Goal: Information Seeking & Learning: Learn about a topic

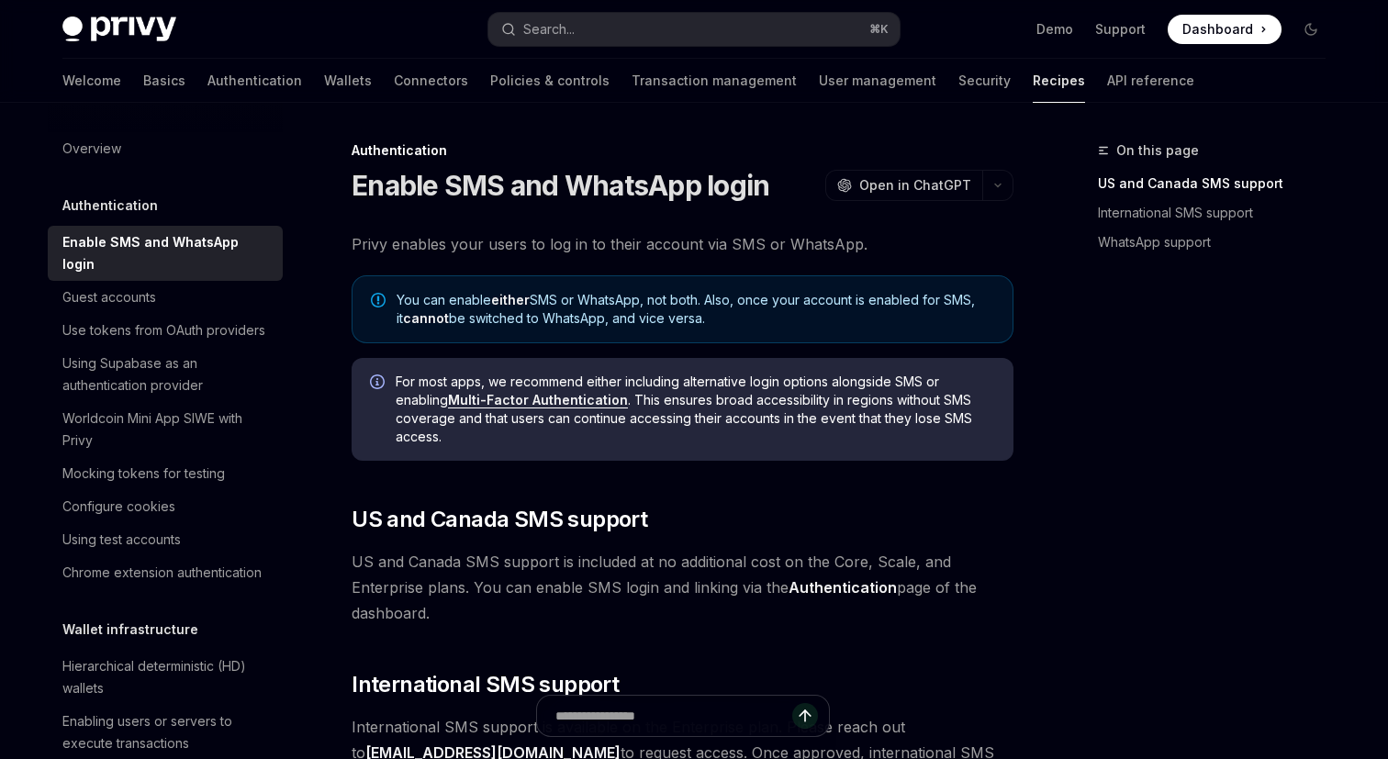
scroll to position [442, 0]
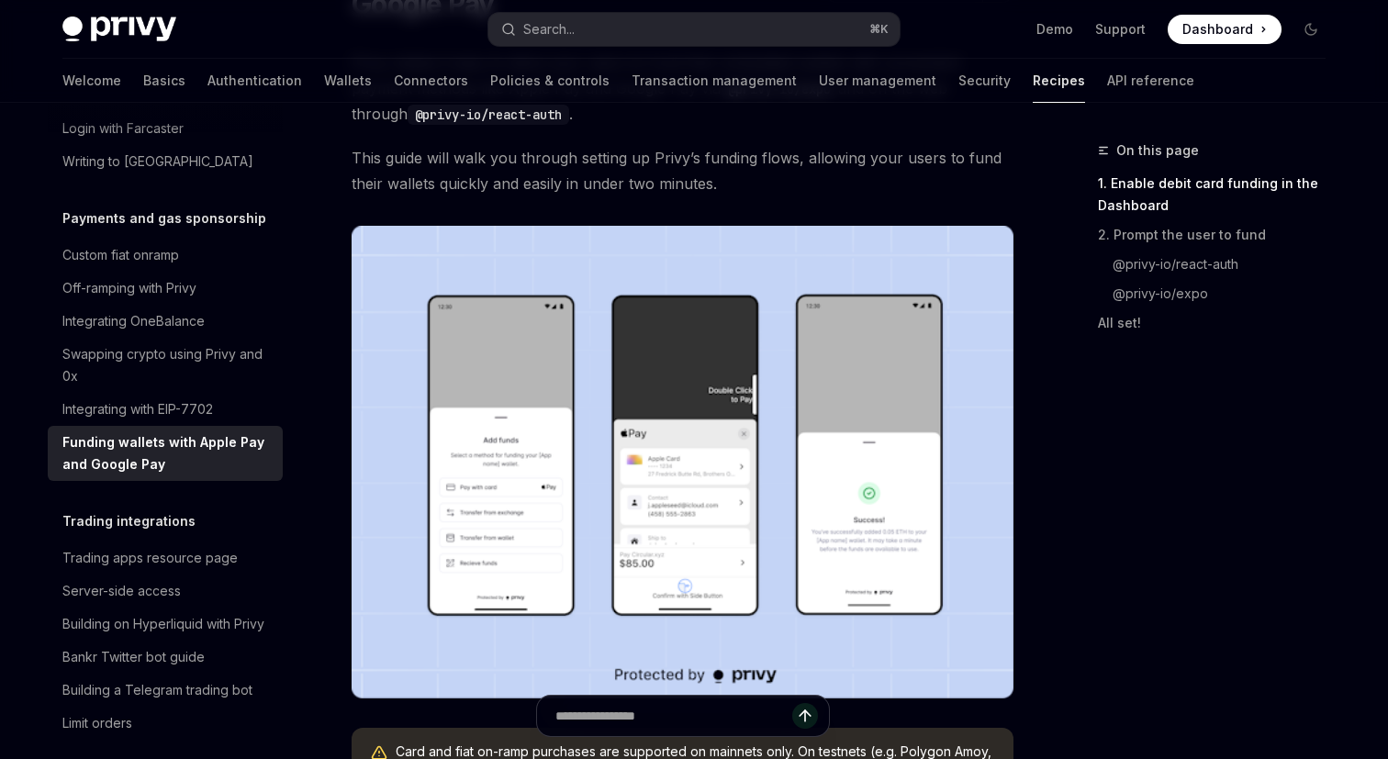
scroll to position [216, 0]
click at [476, 555] on img at bounding box center [682, 461] width 662 height 473
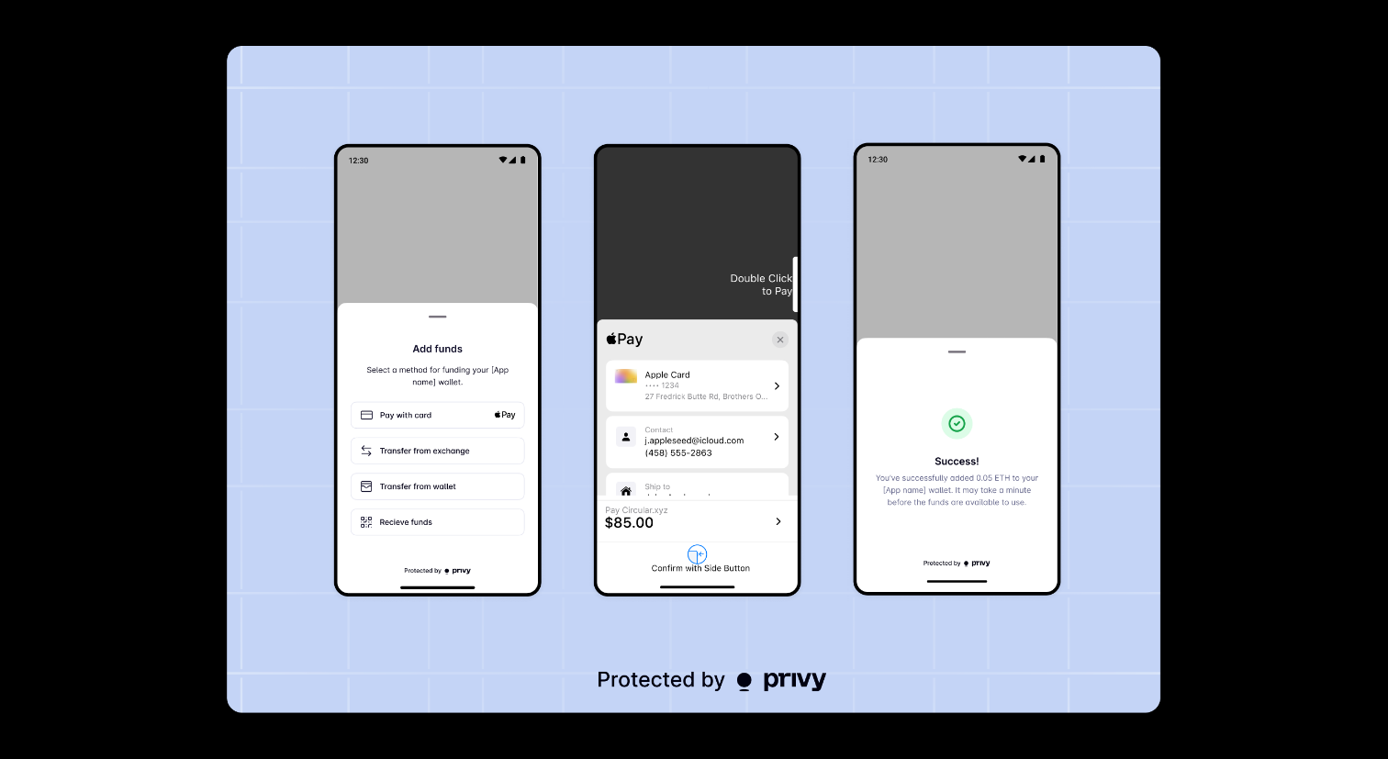
click at [476, 555] on img at bounding box center [694, 379] width 933 height 667
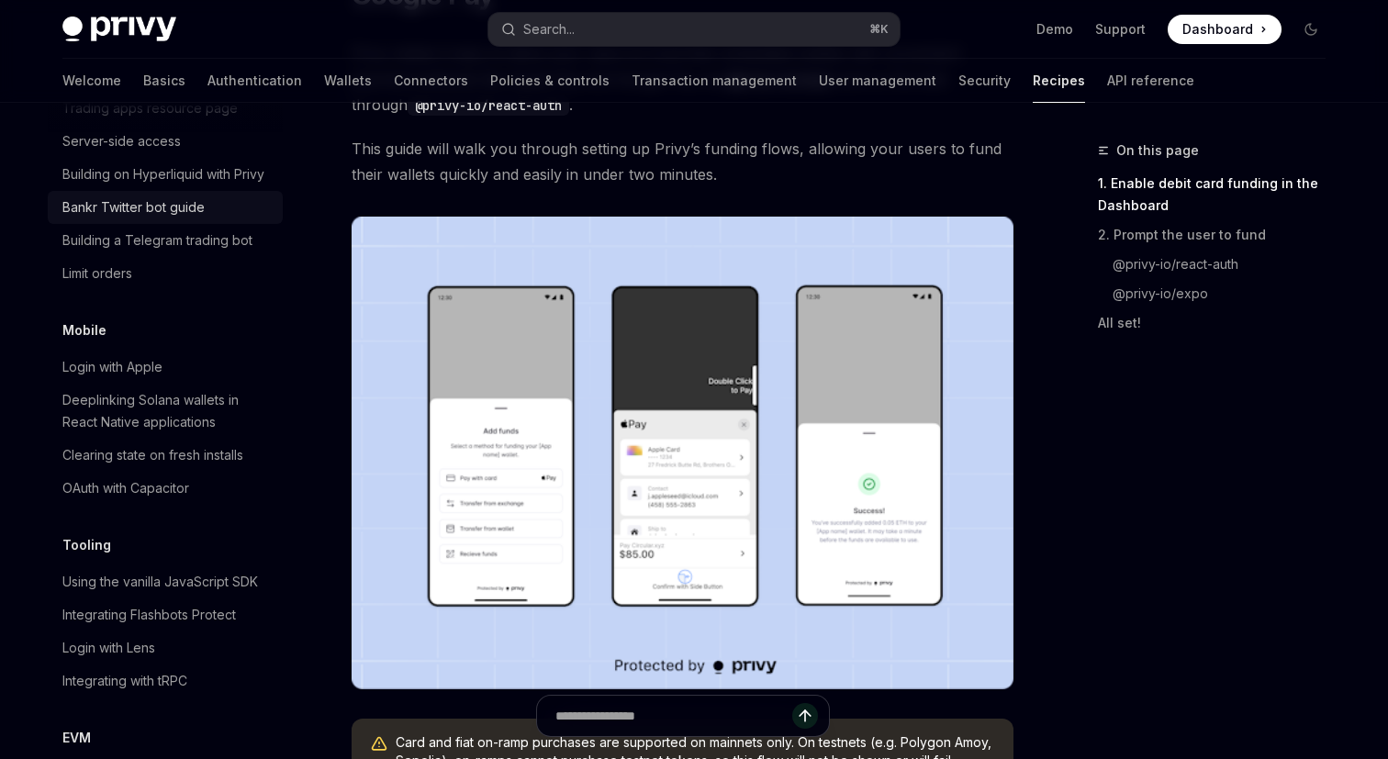
scroll to position [2002, 0]
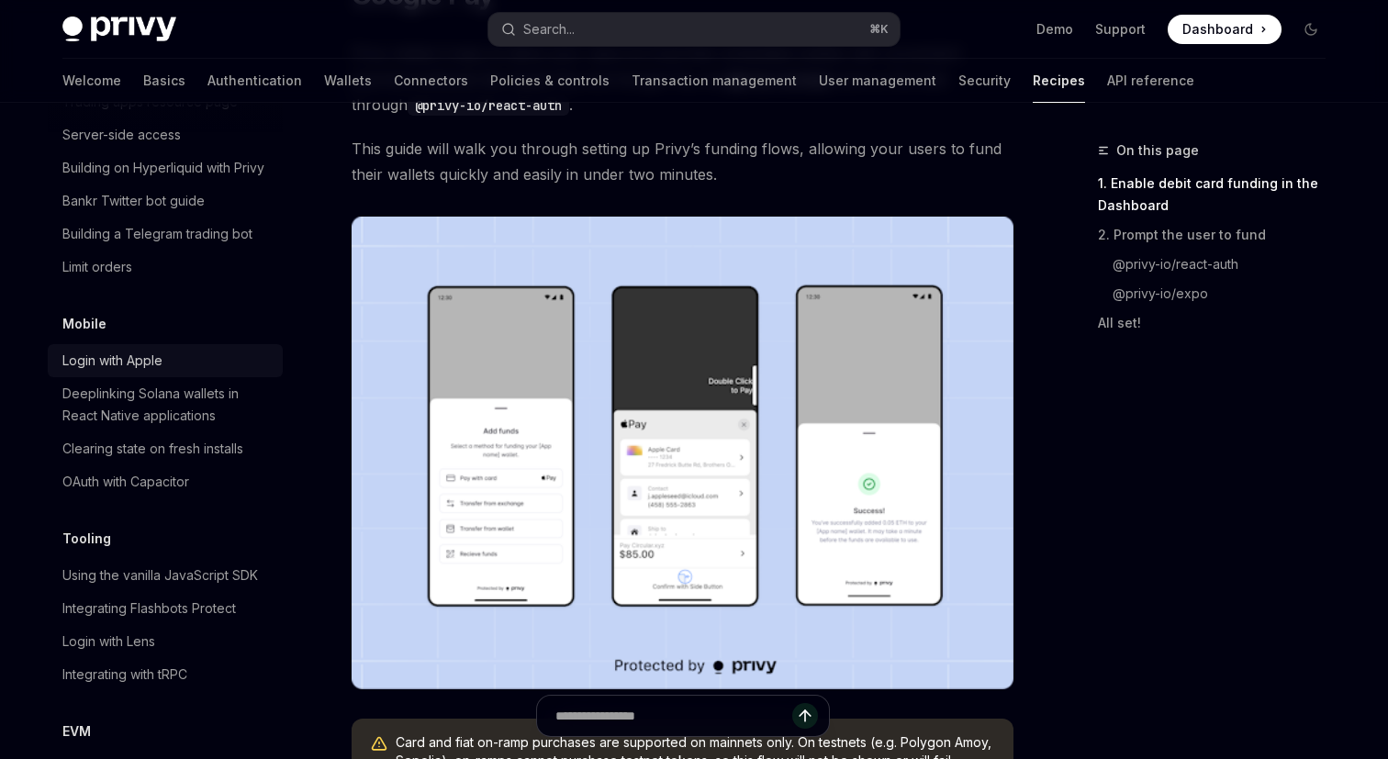
click at [172, 350] on link "Login with Apple" at bounding box center [165, 360] width 235 height 33
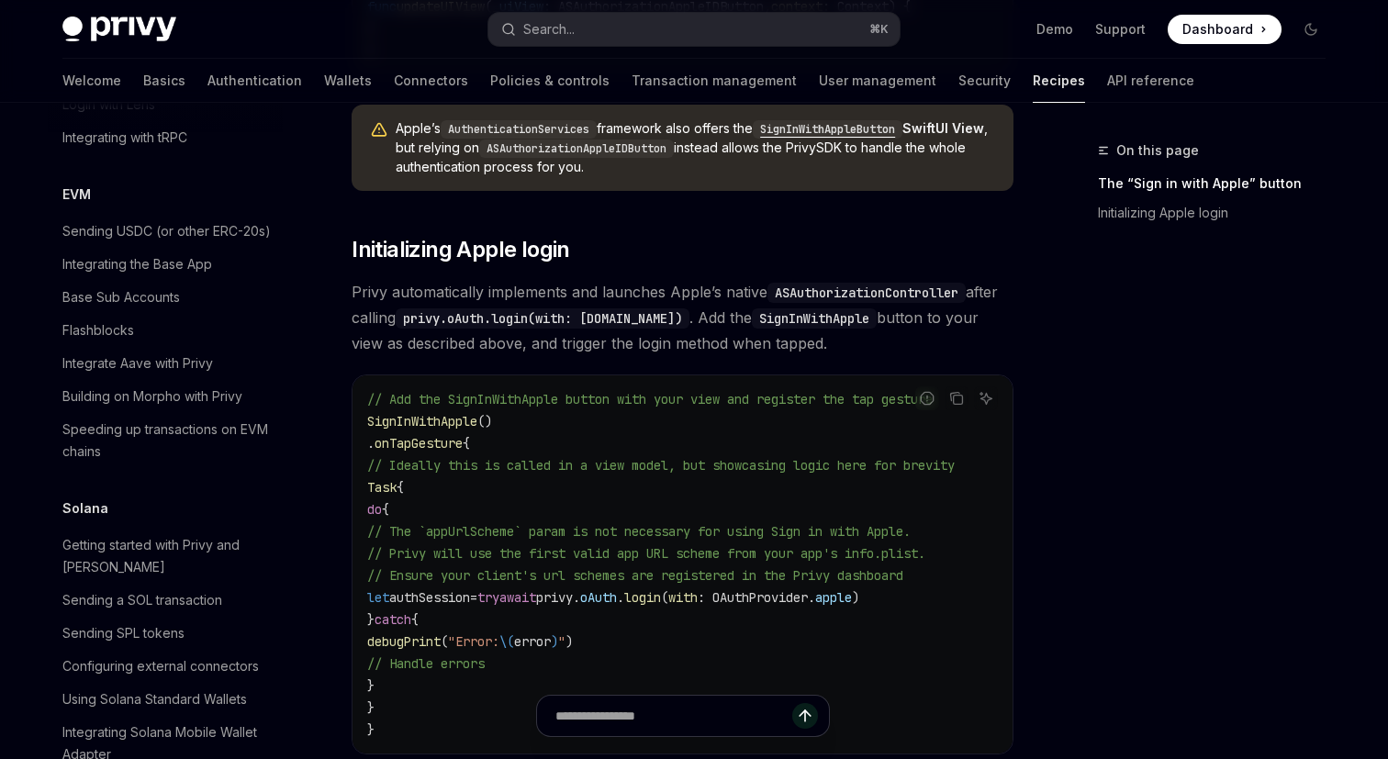
scroll to position [2548, 0]
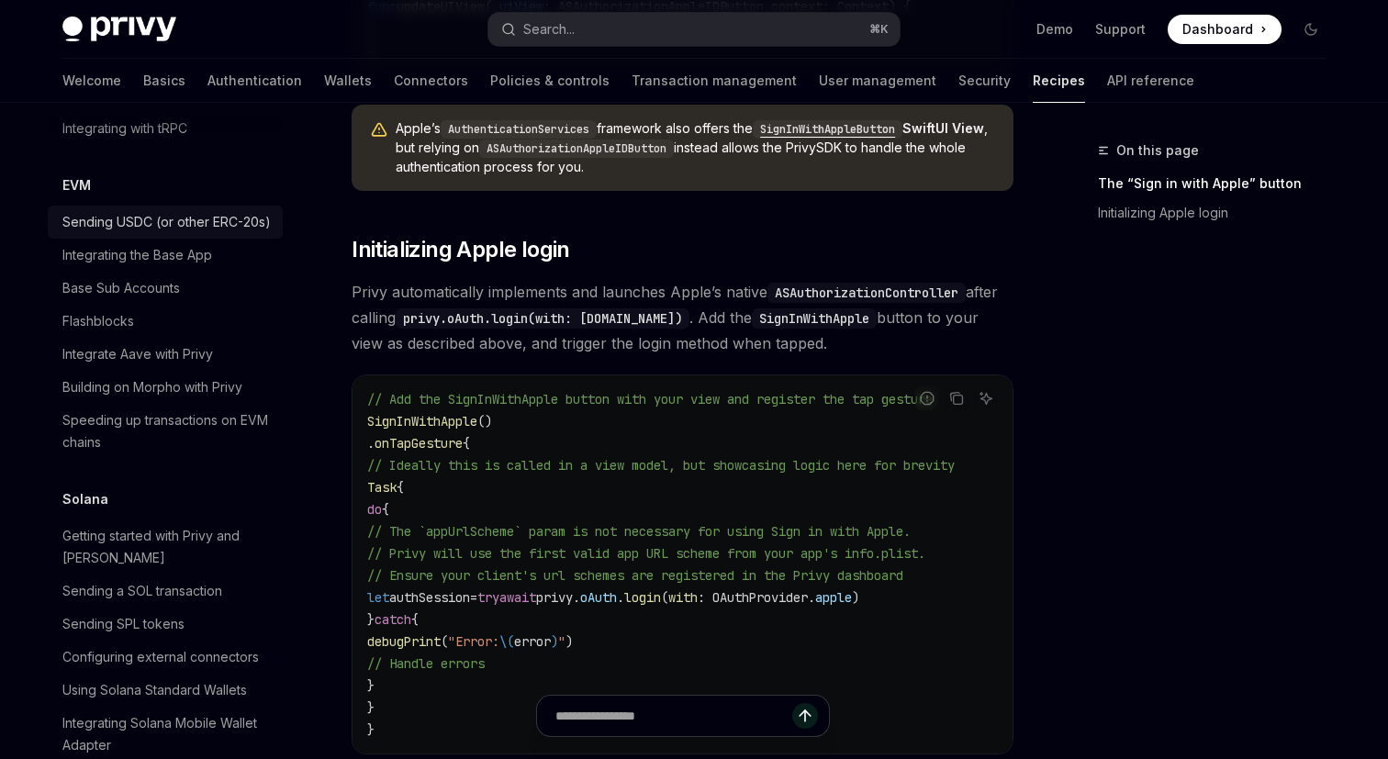
click at [205, 211] on div "Sending USDC (or other ERC-20s)" at bounding box center [166, 222] width 208 height 22
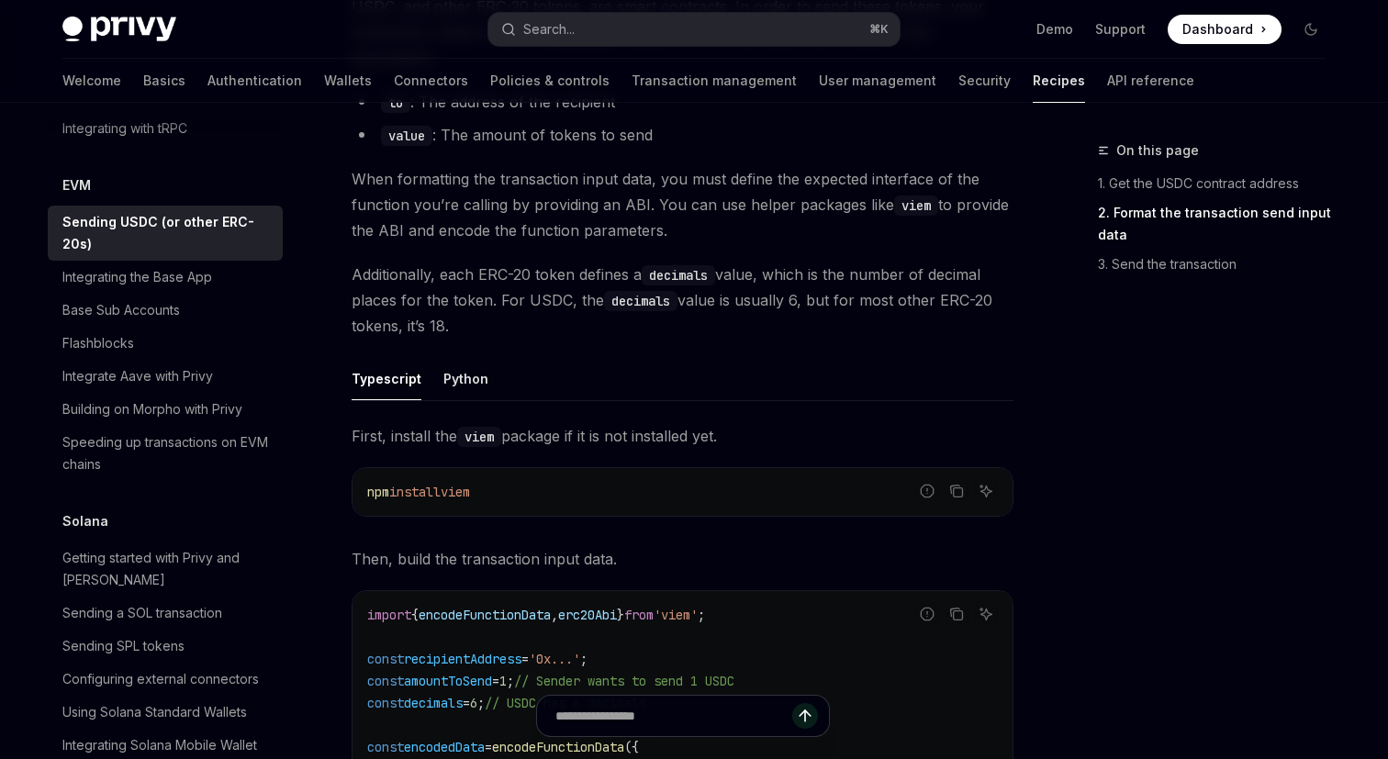
scroll to position [569, 0]
click at [162, 398] on div "Building on Morpho with Privy" at bounding box center [152, 409] width 180 height 22
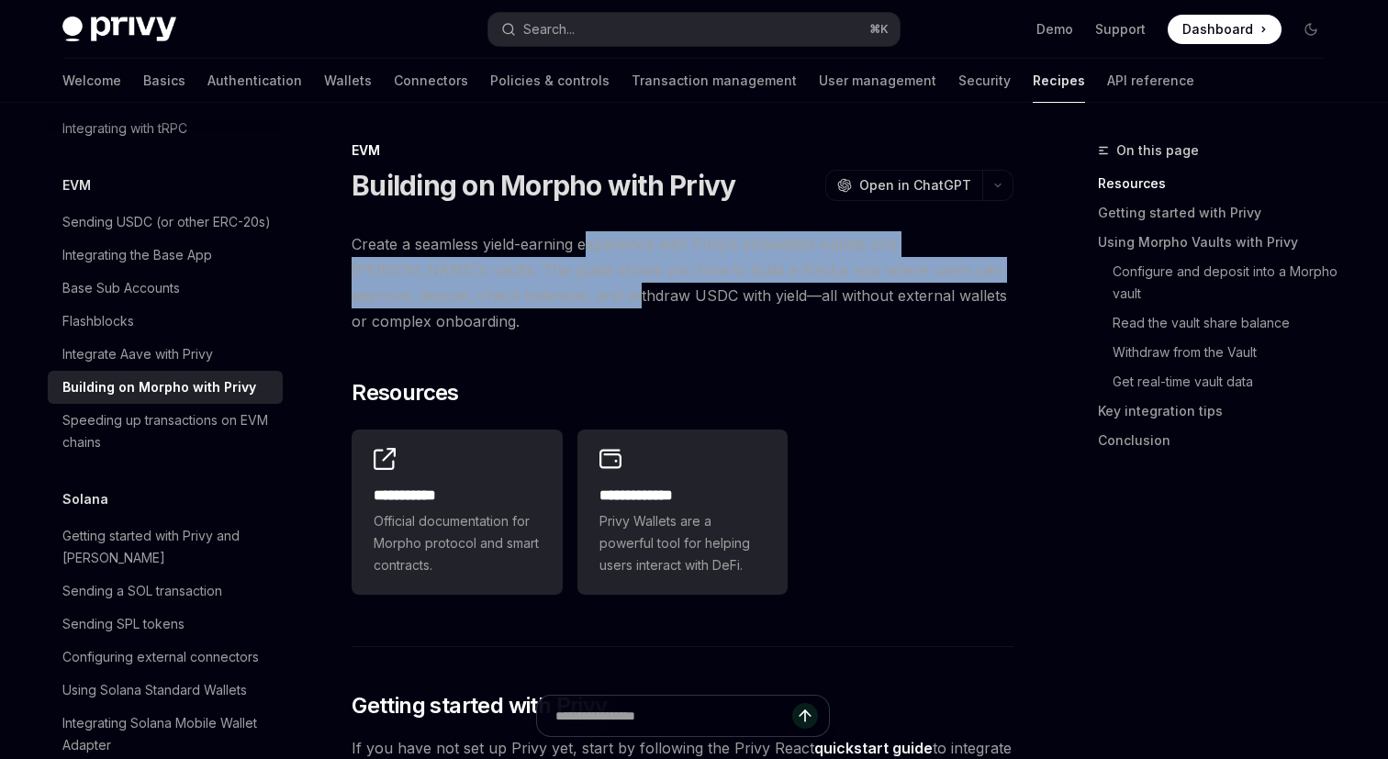
drag, startPoint x: 591, startPoint y: 246, endPoint x: 566, endPoint y: 302, distance: 61.2
click at [566, 302] on span "Create a seamless yield-earning experience with Privy’s embedded wallets and Mo…" at bounding box center [682, 282] width 662 height 103
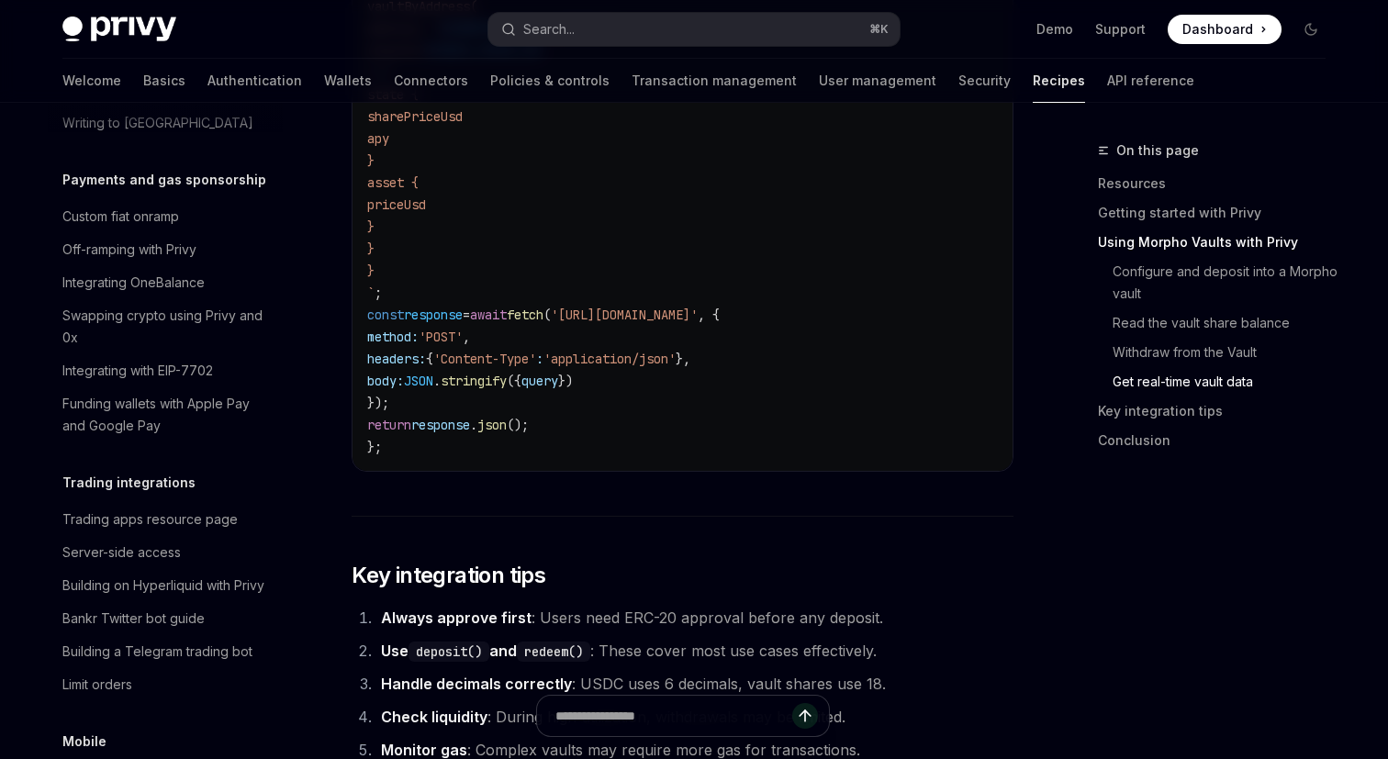
scroll to position [1583, 0]
click at [207, 240] on div "Off-ramping with Privy" at bounding box center [166, 251] width 209 height 22
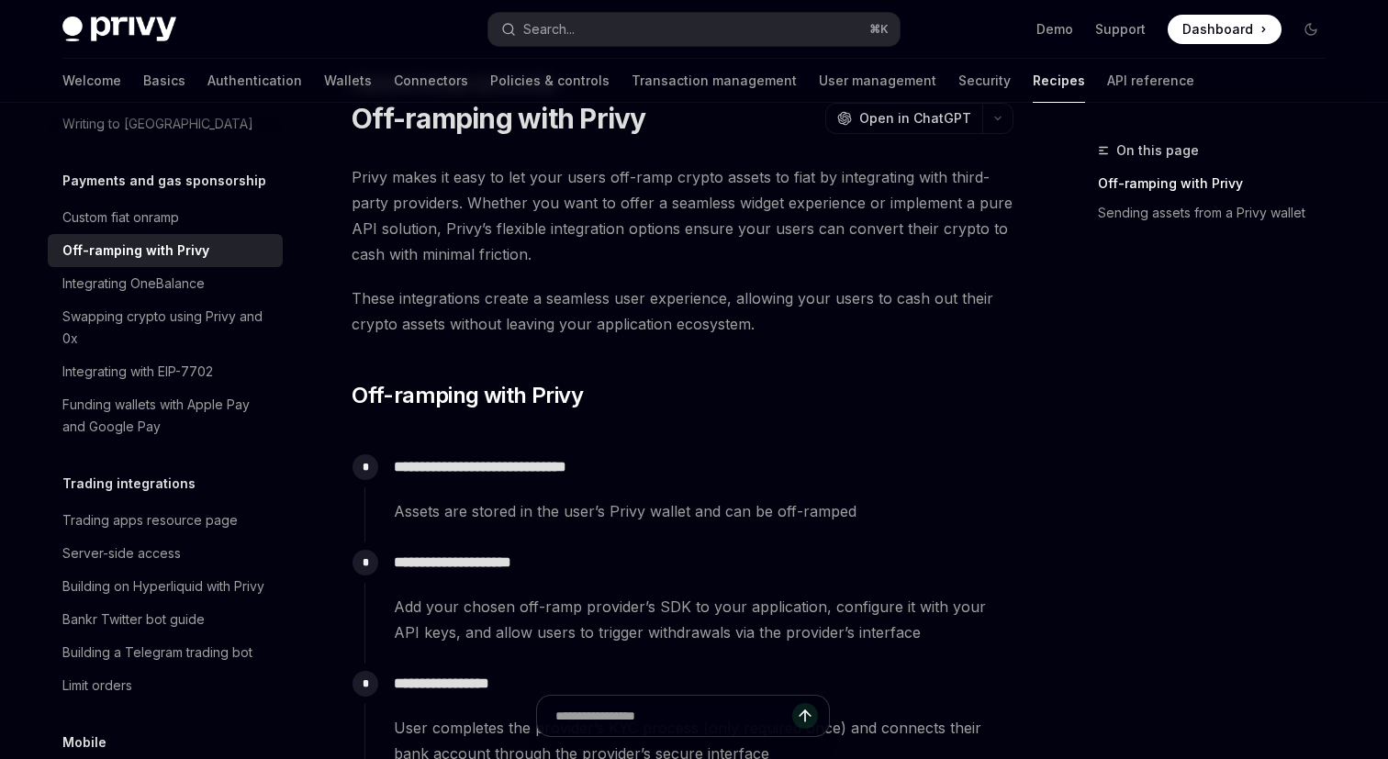
scroll to position [63, 0]
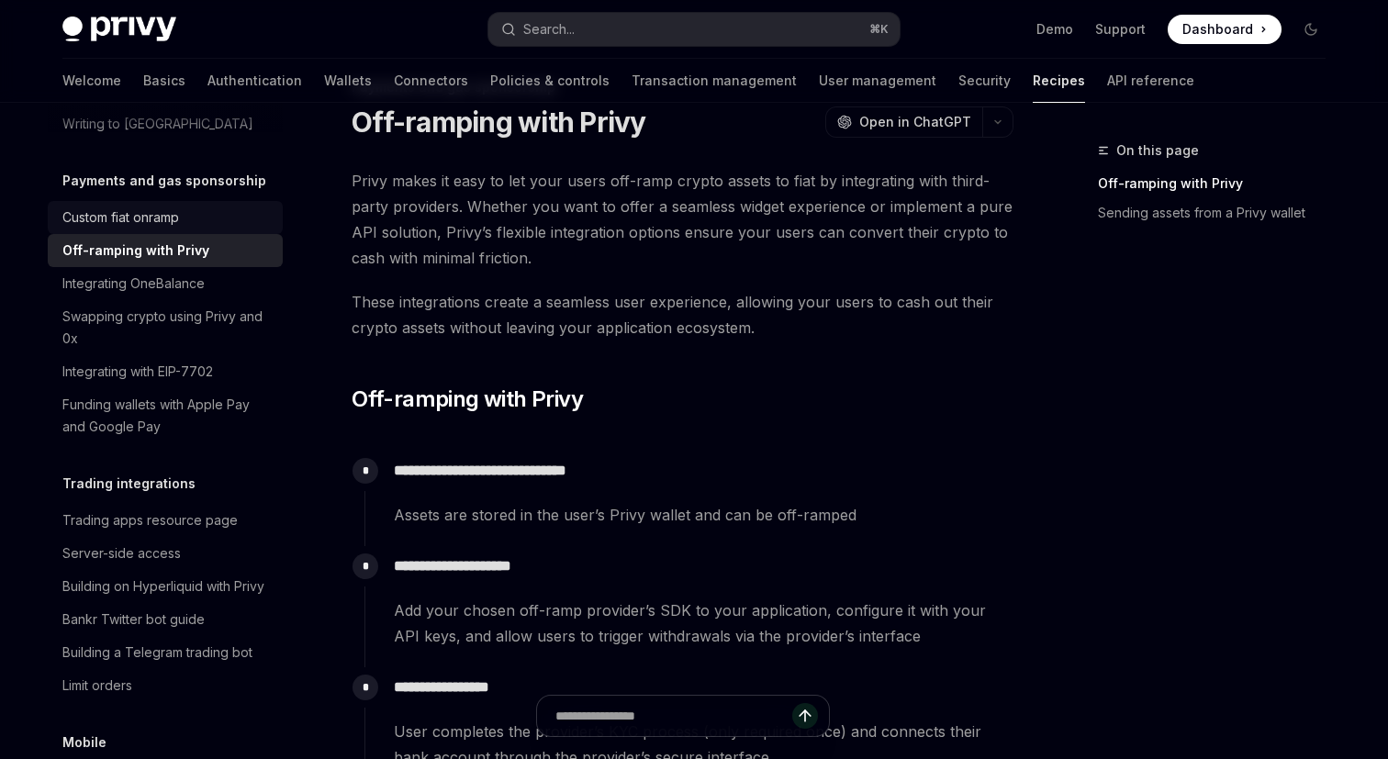
click at [188, 206] on div "Custom fiat onramp" at bounding box center [166, 217] width 209 height 22
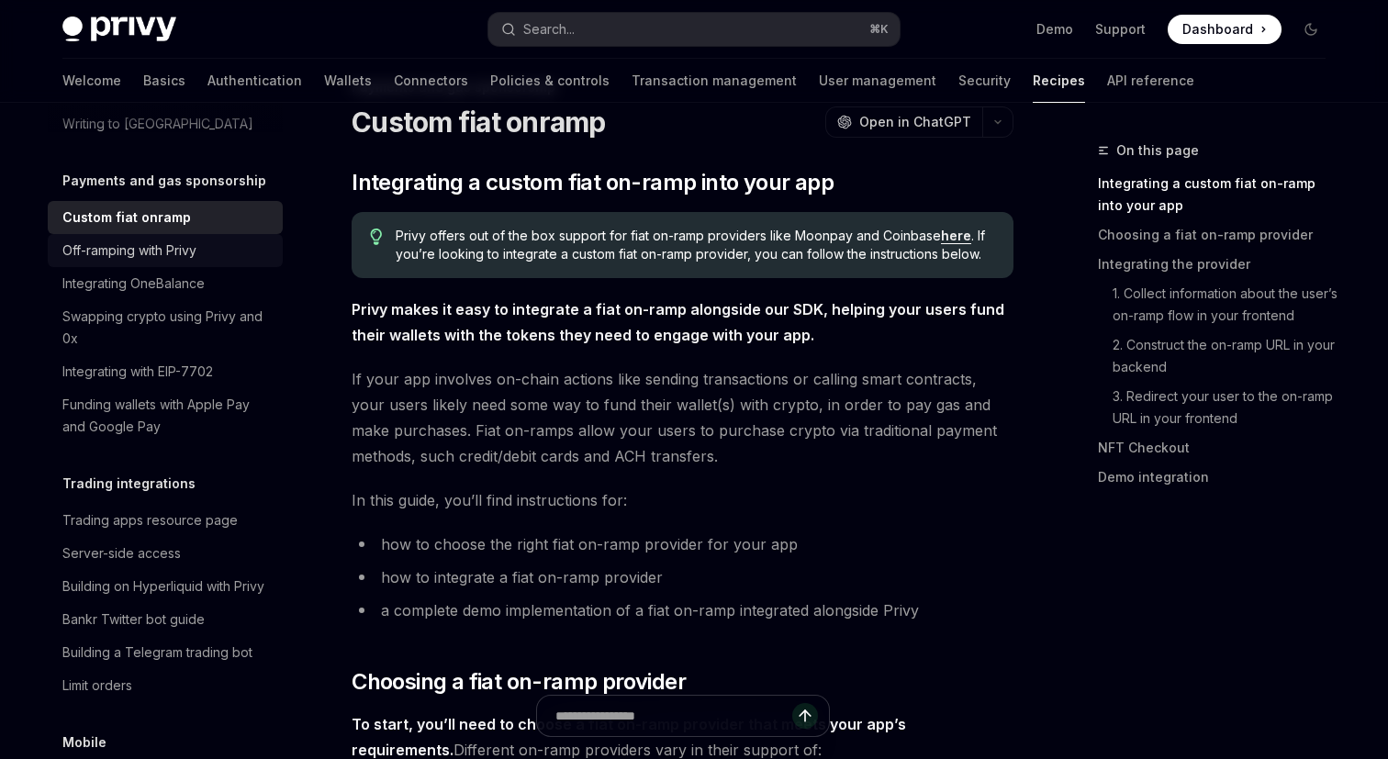
click at [196, 240] on div "Off-ramping with Privy" at bounding box center [129, 251] width 134 height 22
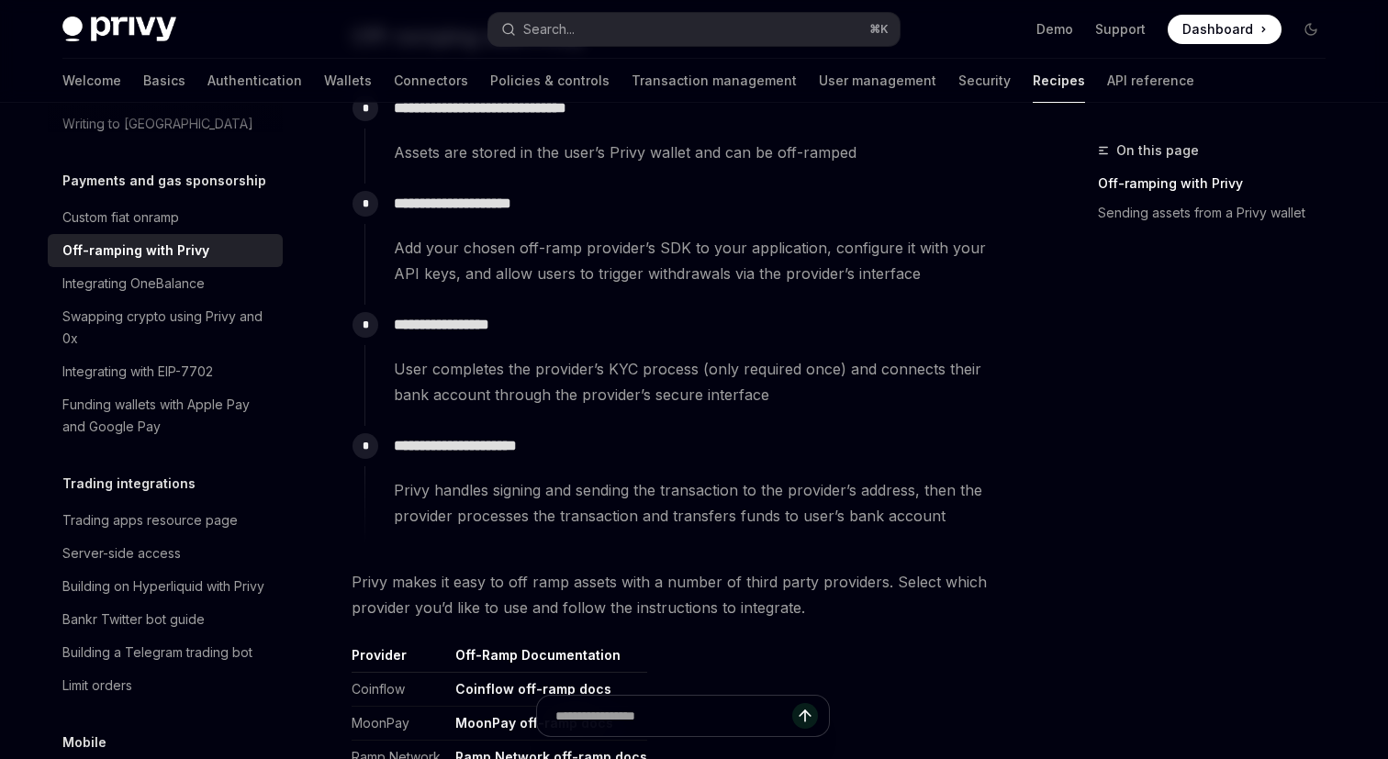
scroll to position [433, 0]
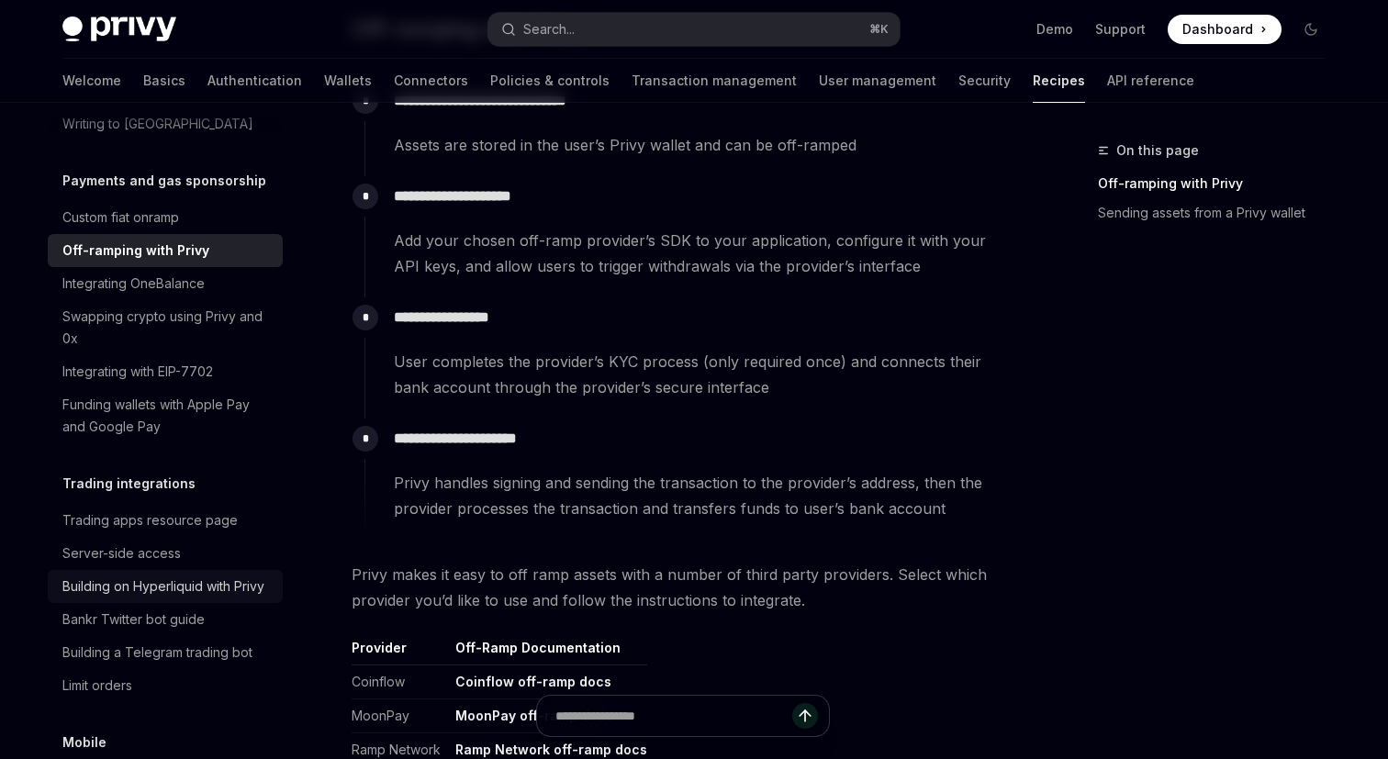
click at [232, 575] on div "Building on Hyperliquid with Privy" at bounding box center [163, 586] width 202 height 22
type textarea "*"
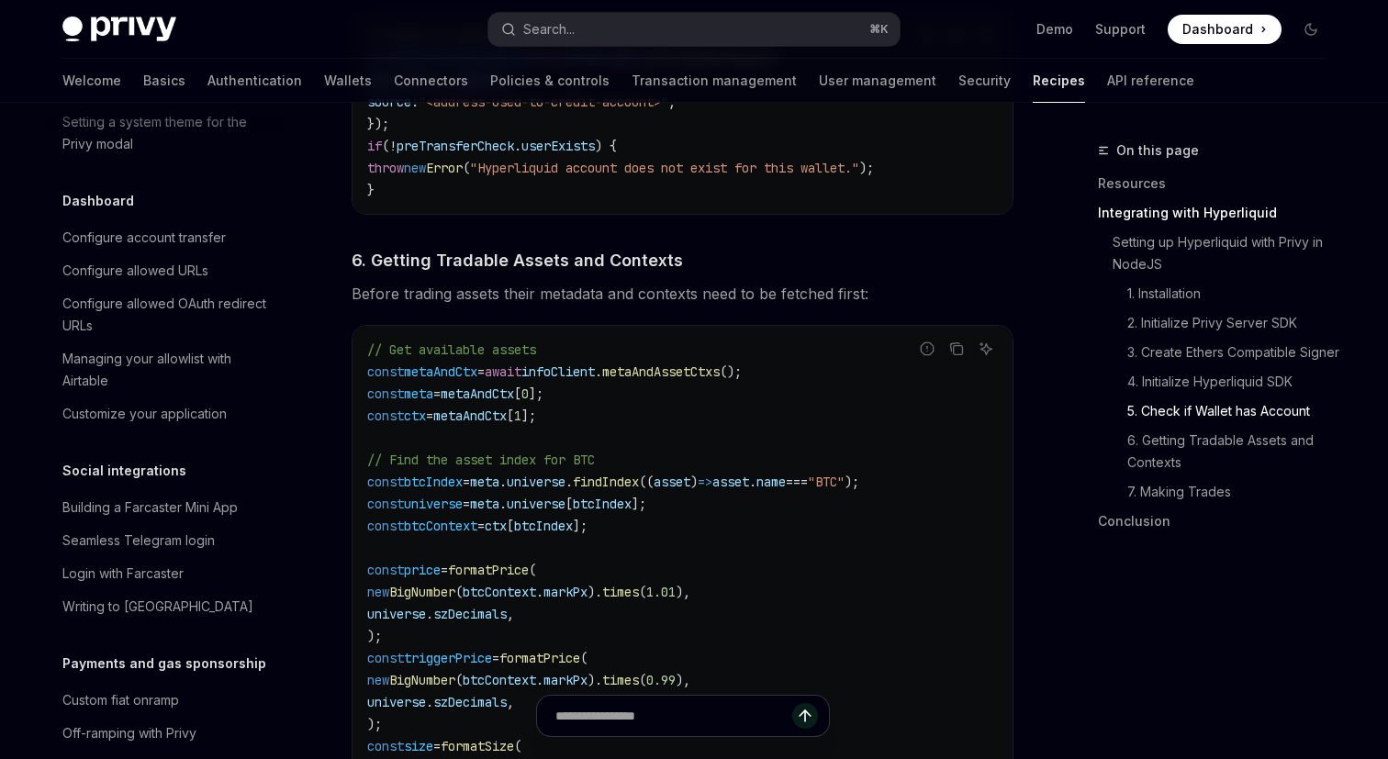
scroll to position [1099, 0]
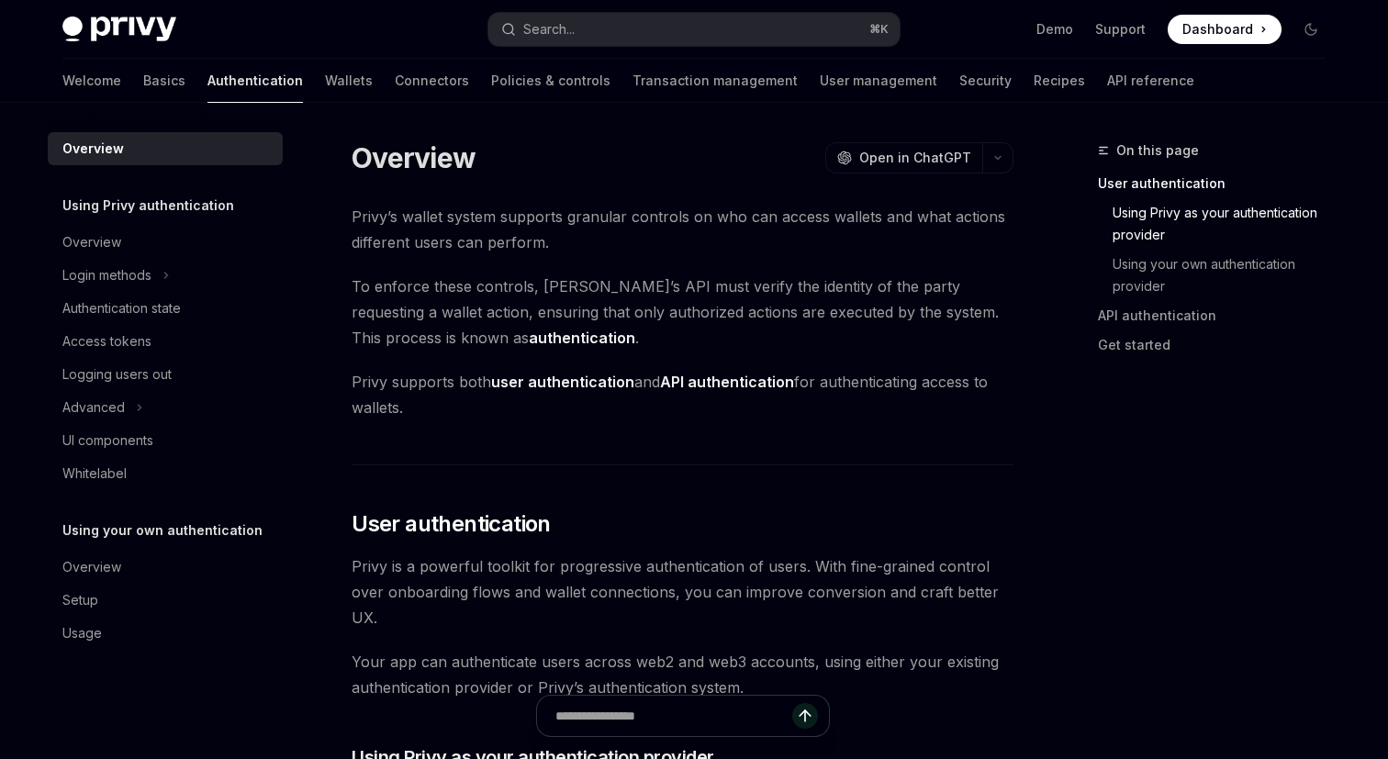
scroll to position [671, 0]
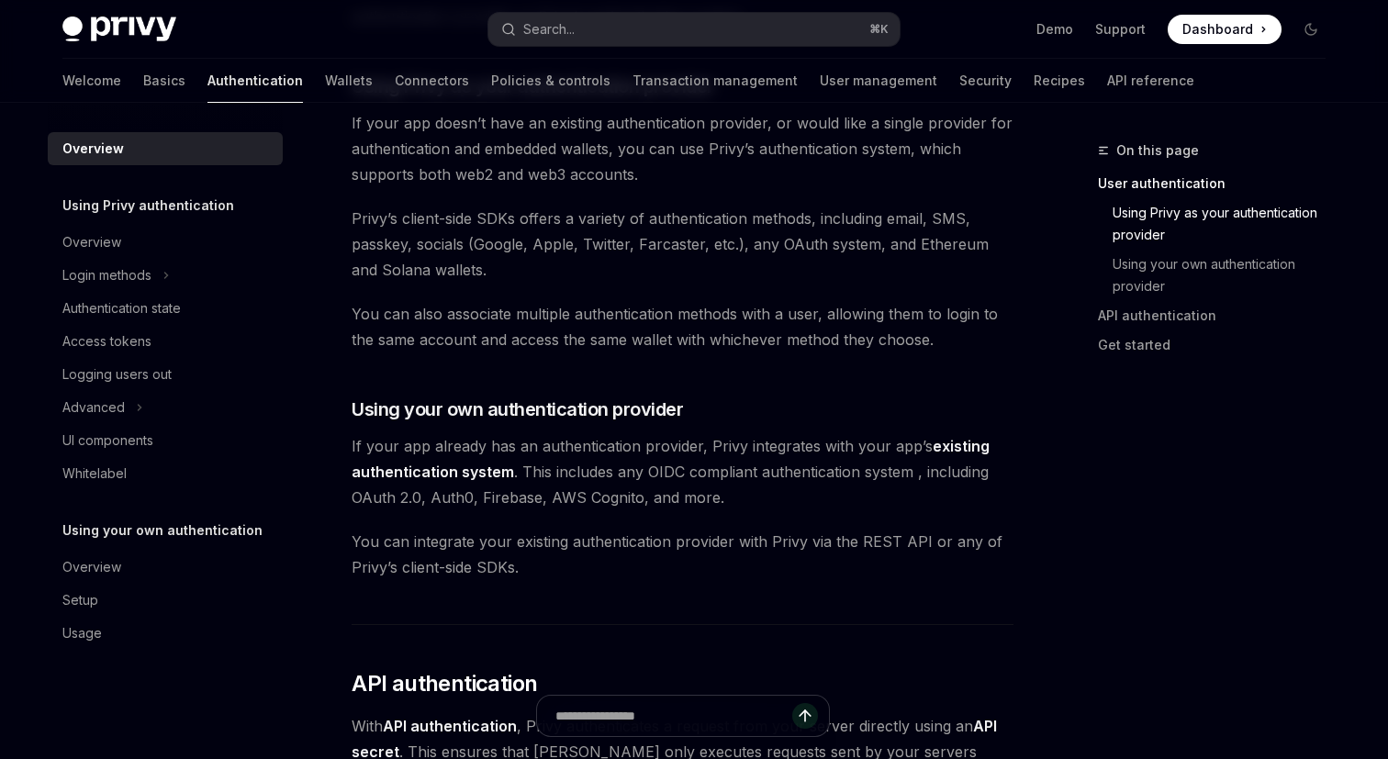
click at [612, 28] on button "Search... ⌘ K" at bounding box center [693, 29] width 411 height 33
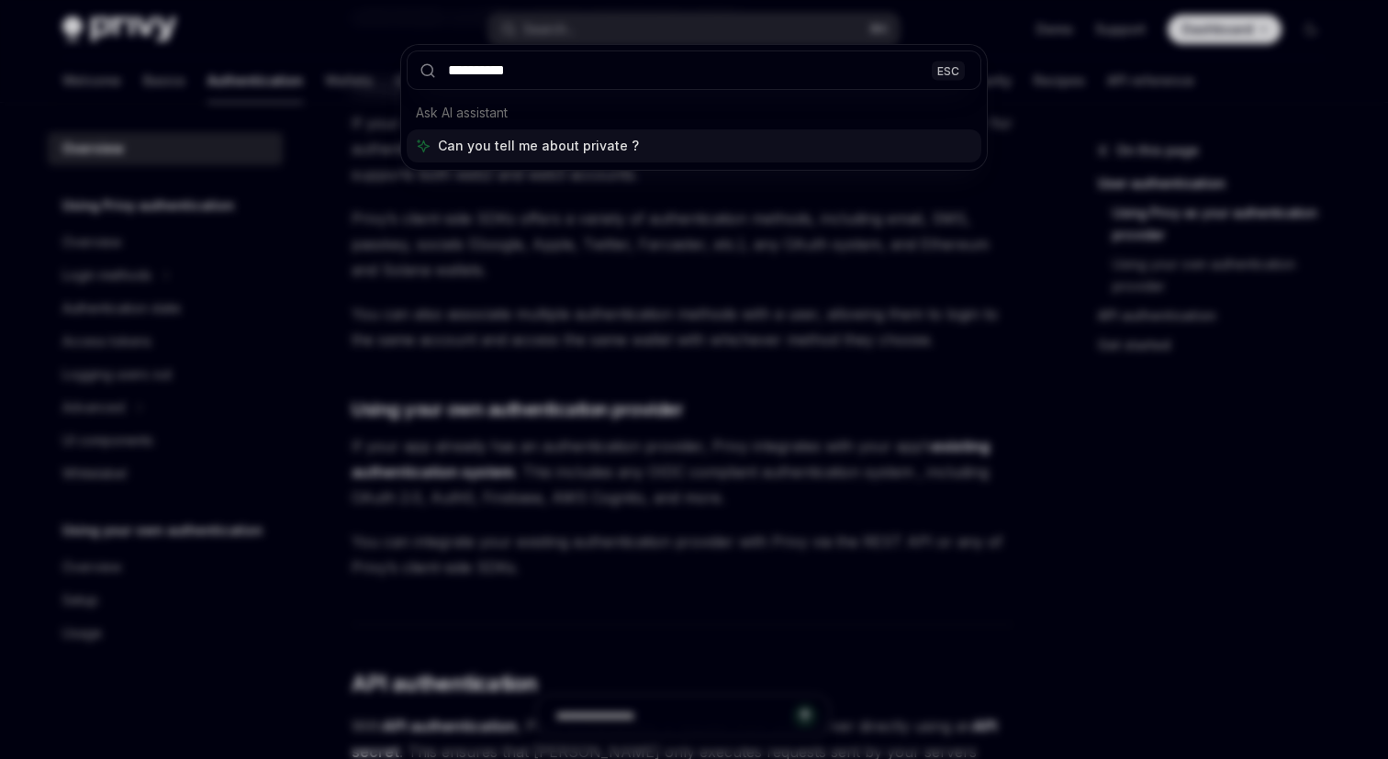
type input "**********"
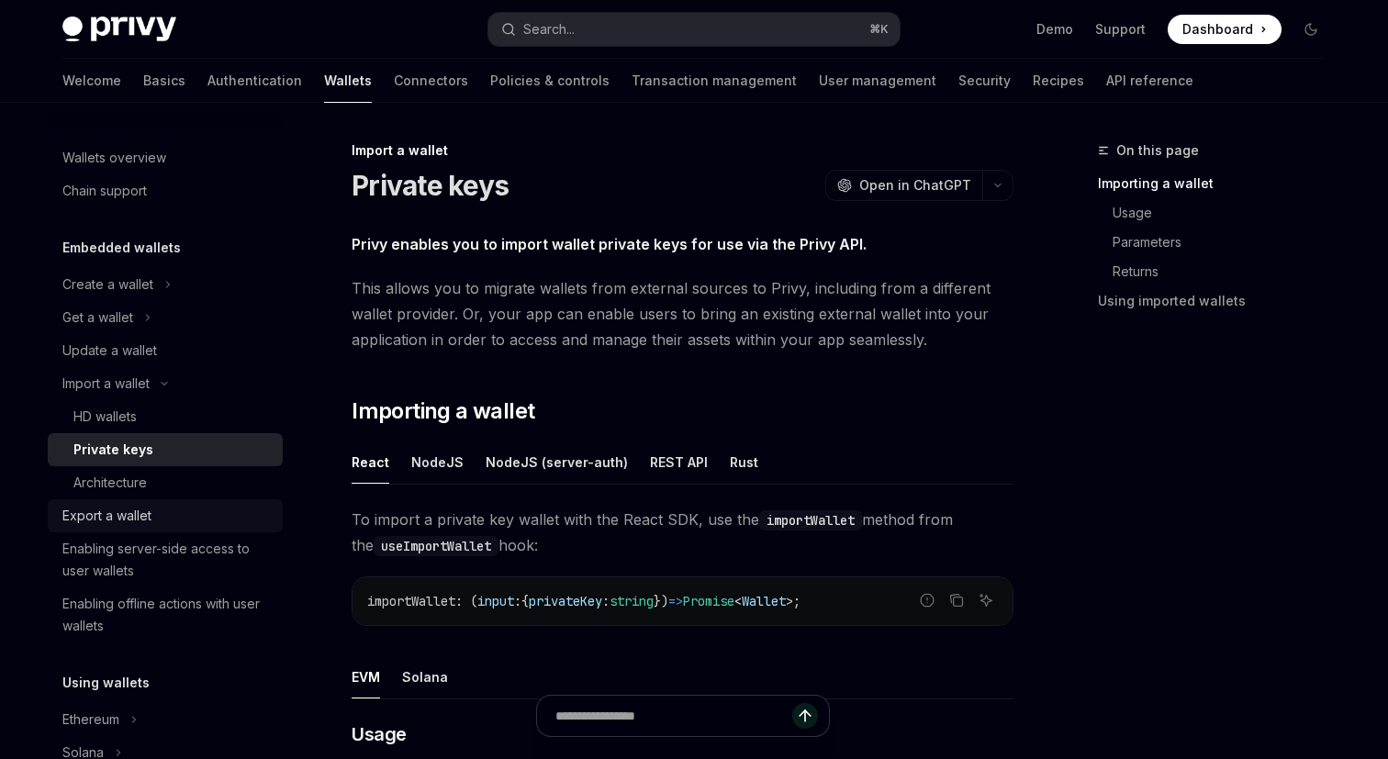
click at [164, 510] on div "Export a wallet" at bounding box center [166, 516] width 209 height 22
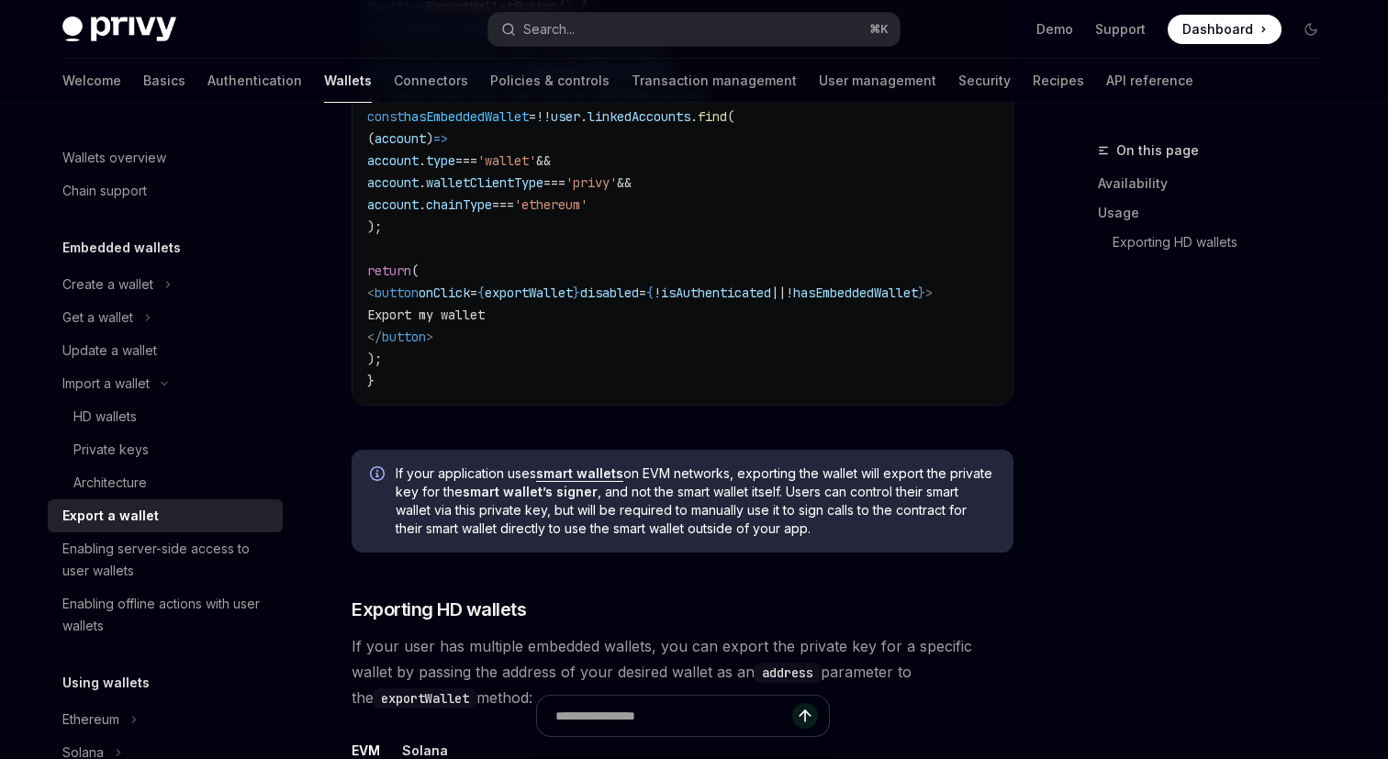
scroll to position [1313, 0]
click at [588, 475] on link "smart wallets" at bounding box center [579, 472] width 87 height 17
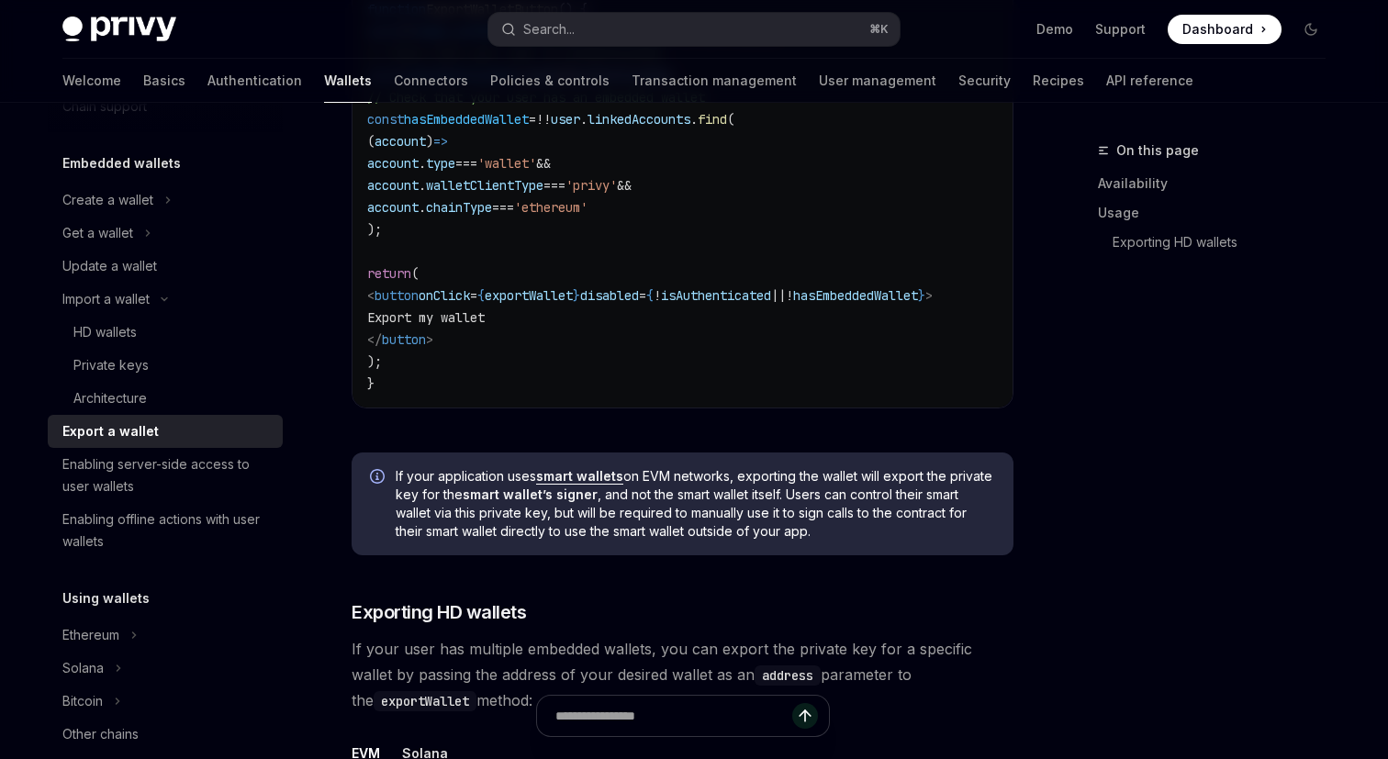
scroll to position [1313, 0]
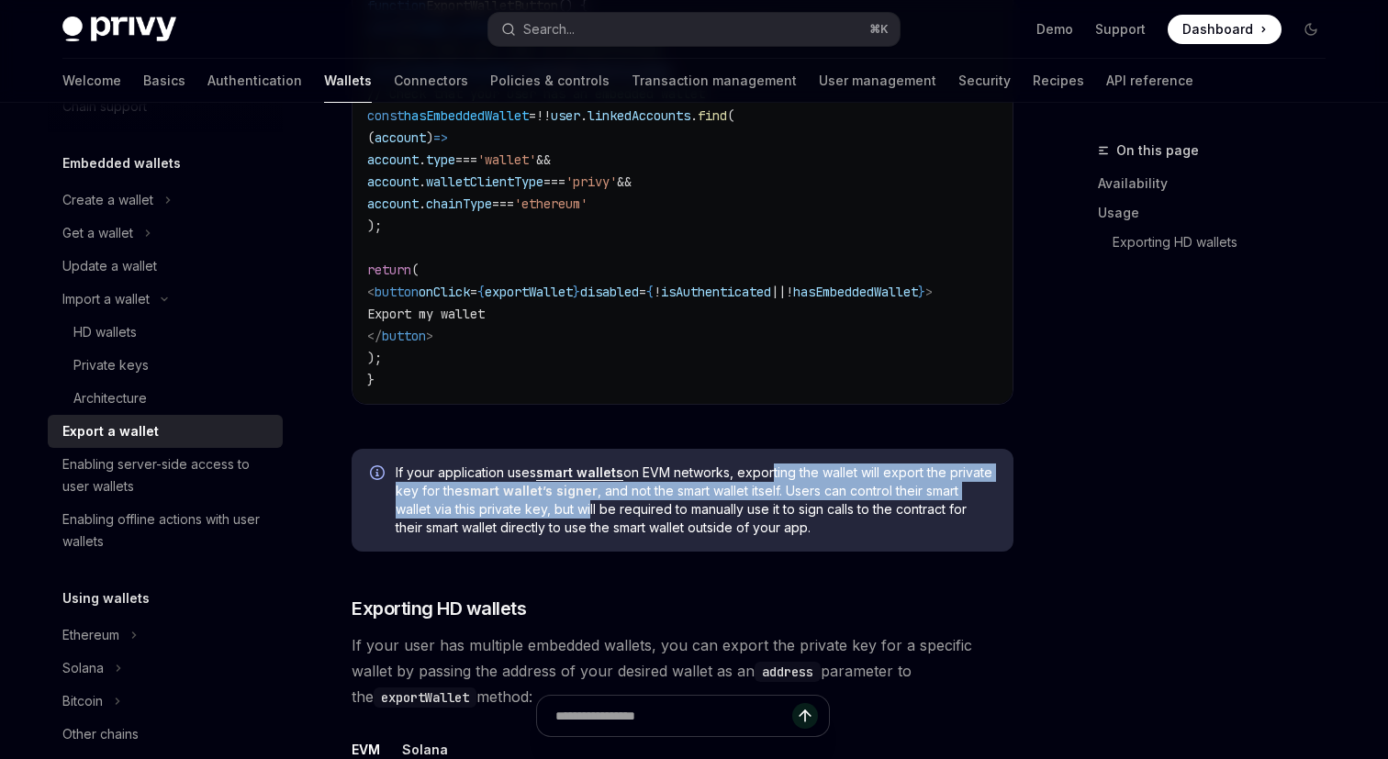
drag, startPoint x: 770, startPoint y: 472, endPoint x: 631, endPoint y: 507, distance: 142.9
click at [631, 507] on span "If your application uses smart wallets on EVM networks, exporting the wallet wi…" at bounding box center [695, 499] width 599 height 73
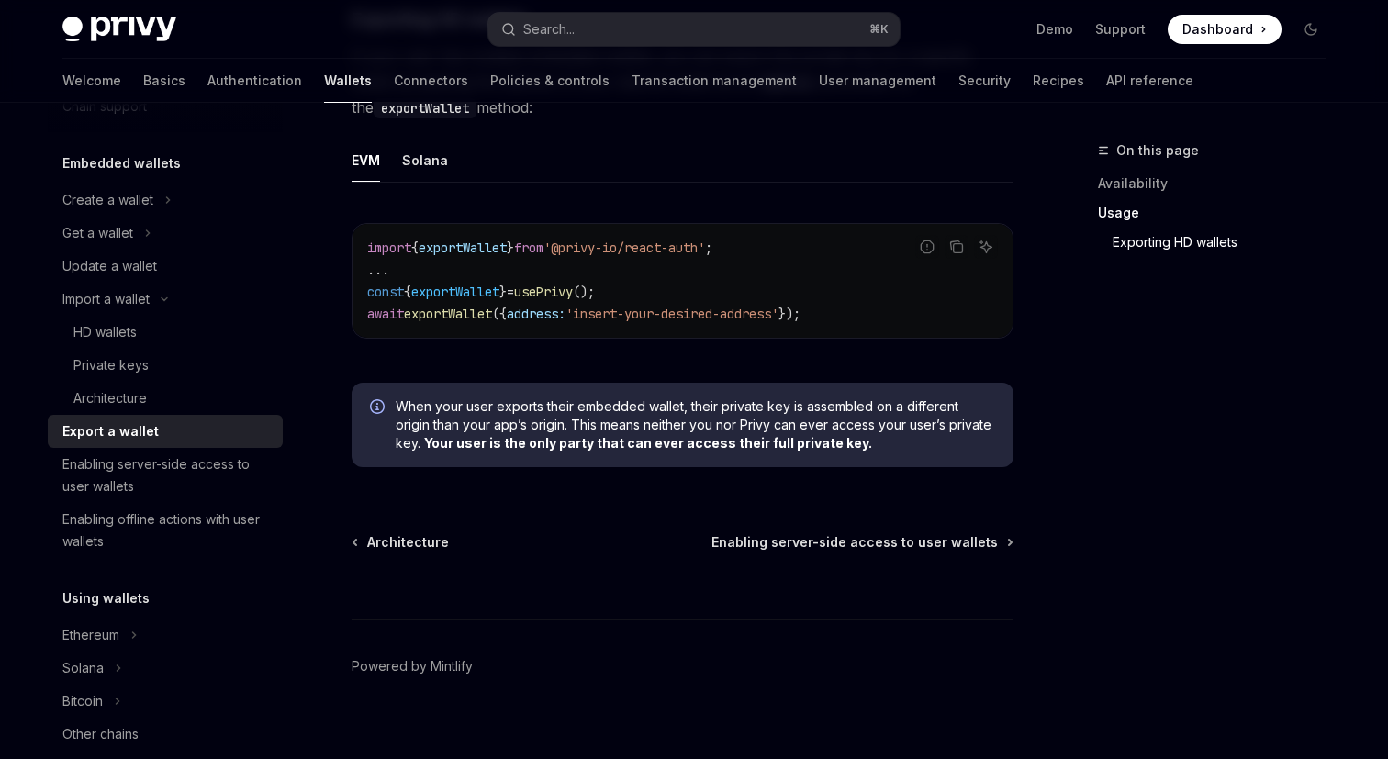
scroll to position [1928, 0]
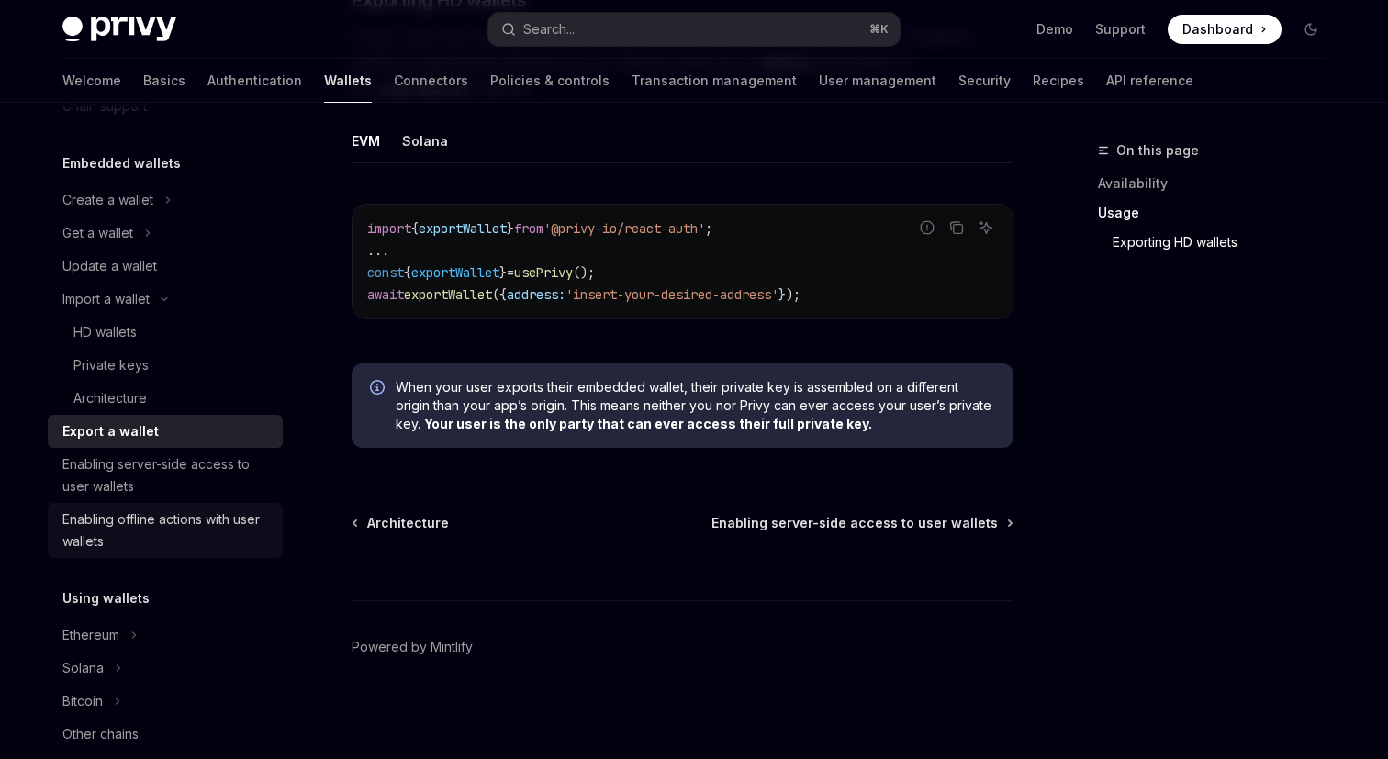
click at [169, 519] on div "Enabling offline actions with user wallets" at bounding box center [166, 530] width 209 height 44
type textarea "*"
